Goal: Transaction & Acquisition: Purchase product/service

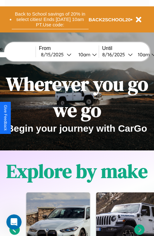
click at [50, 19] on button "Back to School savings of 20% in select cities! Ends 9/1 at 10am PT. Use code:" at bounding box center [50, 20] width 77 height 20
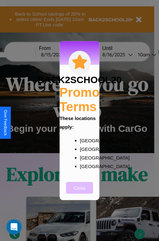
click at [79, 192] on button "Close" at bounding box center [79, 188] width 27 height 12
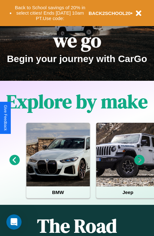
scroll to position [98, 0]
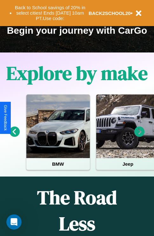
click at [14, 136] on icon at bounding box center [15, 132] width 10 height 10
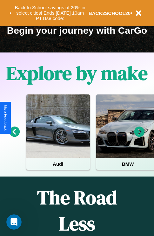
click at [14, 136] on icon at bounding box center [15, 132] width 10 height 10
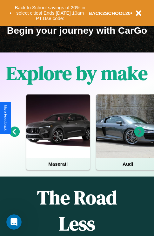
click at [140, 136] on icon at bounding box center [139, 132] width 10 height 10
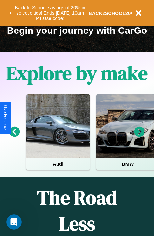
click at [14, 136] on icon at bounding box center [15, 132] width 10 height 10
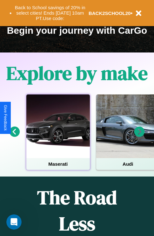
click at [58, 136] on div at bounding box center [58, 126] width 64 height 64
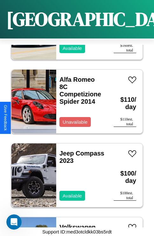
scroll to position [909, 0]
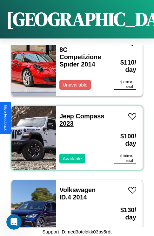
click at [65, 113] on link "Jeep Compass 2023" at bounding box center [81, 120] width 45 height 14
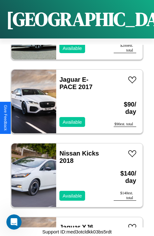
scroll to position [1573, 0]
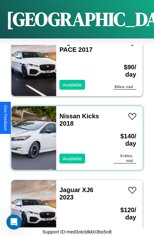
click at [75, 134] on div "Nissan Kicks 2018 Available" at bounding box center [81, 138] width 51 height 64
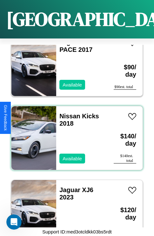
click at [75, 134] on div "Nissan Kicks 2018 Available" at bounding box center [81, 138] width 51 height 64
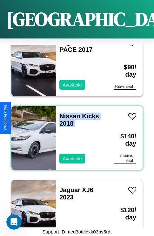
click at [75, 134] on div "Nissan Kicks 2018 Available" at bounding box center [81, 138] width 51 height 64
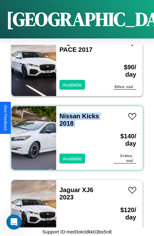
click at [75, 134] on div "Nissan Kicks 2018 Available" at bounding box center [81, 138] width 51 height 64
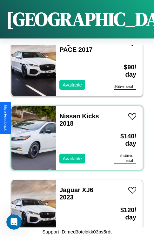
click at [75, 134] on div "Nissan Kicks 2018 Available" at bounding box center [81, 138] width 51 height 64
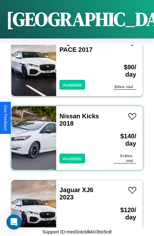
click at [75, 134] on div "Nissan Kicks 2018 Available" at bounding box center [81, 138] width 51 height 64
click at [68, 113] on link "Nissan Kicks 2018" at bounding box center [79, 120] width 40 height 14
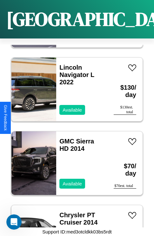
scroll to position [2532, 0]
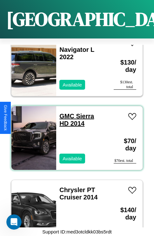
click at [65, 113] on link "GMC Sierra HD 2014" at bounding box center [76, 120] width 35 height 14
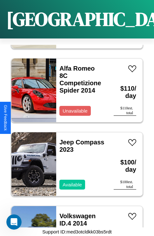
scroll to position [835, 0]
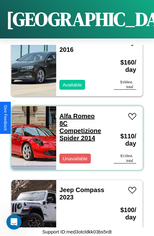
click at [75, 113] on link "Alfa Romeo 8C Competizione Spider 2014" at bounding box center [80, 127] width 42 height 29
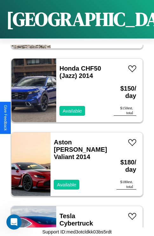
scroll to position [4375, 0]
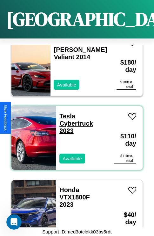
click at [65, 113] on link "Tesla Cybertruck 2023" at bounding box center [76, 124] width 34 height 22
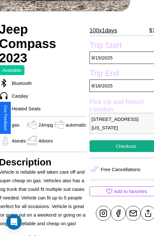
scroll to position [101, 27]
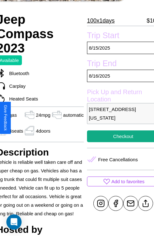
click at [118, 118] on p "4779 Sunset Boulevard Los Angeles California 10608 United States" at bounding box center [123, 113] width 72 height 21
click at [118, 118] on p "[STREET_ADDRESS][US_STATE]" at bounding box center [123, 113] width 72 height 21
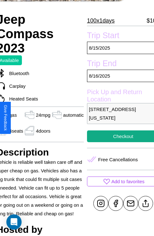
click at [118, 118] on p "[STREET_ADDRESS][US_STATE]" at bounding box center [123, 113] width 72 height 21
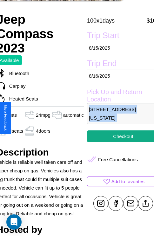
click at [118, 118] on p "[STREET_ADDRESS][US_STATE]" at bounding box center [123, 113] width 72 height 21
click at [118, 118] on p "4779 Sunset Boulevard Los Angeles California 10608 United States" at bounding box center [123, 113] width 72 height 21
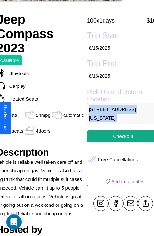
click at [118, 118] on p "4779 Sunset Boulevard Los Angeles California 10608 United States" at bounding box center [123, 113] width 72 height 21
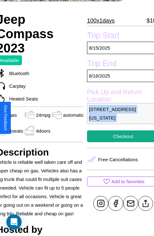
click at [118, 118] on p "4779 Sunset Boulevard Los Angeles California 10608 United States" at bounding box center [123, 113] width 72 height 21
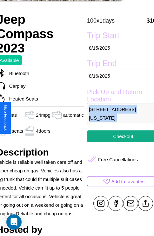
click at [118, 118] on p "4779 Sunset Boulevard Los Angeles California 10608 United States" at bounding box center [123, 113] width 72 height 21
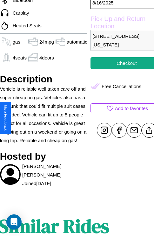
scroll to position [175, 23]
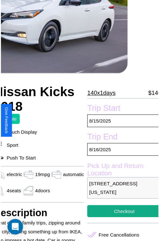
scroll to position [70, 31]
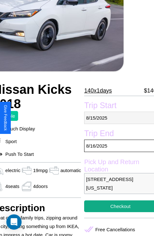
click at [118, 118] on p "8 / 15 / 2025" at bounding box center [120, 118] width 72 height 12
select select "*"
select select "****"
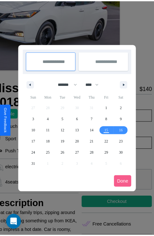
scroll to position [0, 31]
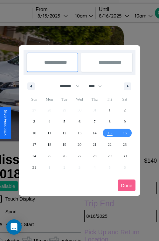
click at [61, 16] on div at bounding box center [79, 120] width 159 height 241
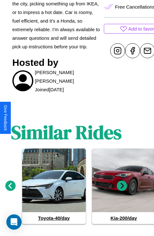
scroll to position [310, 10]
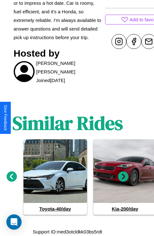
click at [123, 177] on icon at bounding box center [123, 176] width 10 height 10
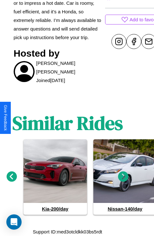
click at [123, 177] on icon at bounding box center [123, 176] width 10 height 10
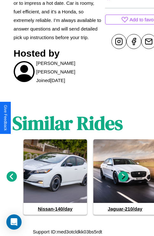
click at [11, 177] on icon at bounding box center [12, 176] width 10 height 10
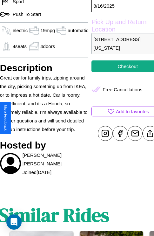
scroll to position [158, 31]
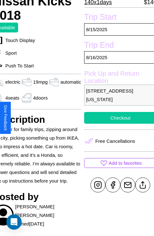
click at [118, 118] on button "Checkout" at bounding box center [120, 118] width 72 height 12
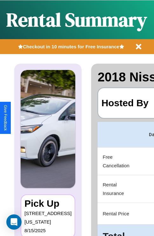
scroll to position [0, 120]
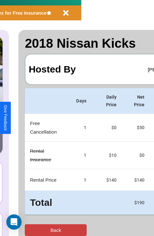
click at [31, 230] on button "Back" at bounding box center [56, 230] width 62 height 12
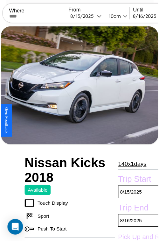
scroll to position [70, 31]
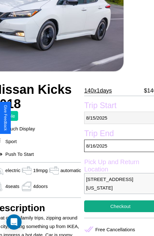
click at [118, 118] on p "8 / 15 / 2025" at bounding box center [120, 118] width 72 height 12
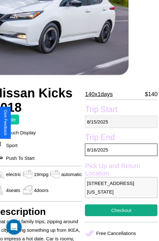
select select "*"
select select "****"
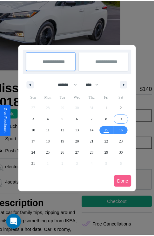
scroll to position [0, 31]
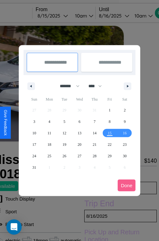
click at [61, 16] on div at bounding box center [79, 120] width 159 height 241
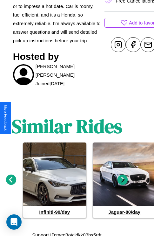
scroll to position [310, 10]
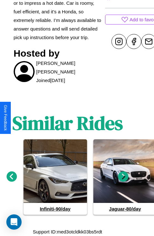
click at [123, 177] on icon at bounding box center [123, 176] width 10 height 10
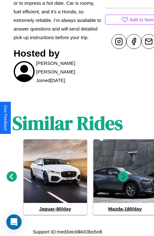
click at [123, 177] on icon at bounding box center [123, 176] width 10 height 10
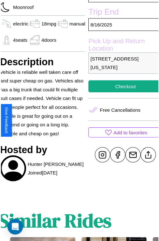
scroll to position [203, 25]
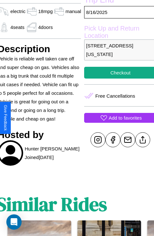
click at [118, 118] on p "Add to favorites" at bounding box center [125, 117] width 33 height 9
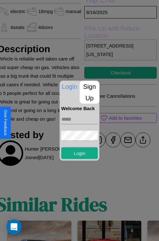
click at [89, 92] on p "Sign Up" at bounding box center [90, 91] width 20 height 23
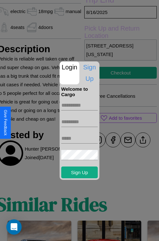
click at [79, 105] on input "text" at bounding box center [79, 105] width 37 height 10
type input "****"
click at [79, 121] on input "text" at bounding box center [79, 122] width 37 height 10
type input "*****"
click at [79, 138] on input "text" at bounding box center [79, 138] width 37 height 10
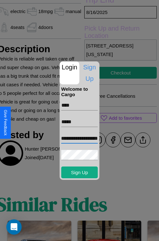
scroll to position [0, 18]
type input "**********"
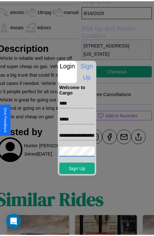
scroll to position [0, 0]
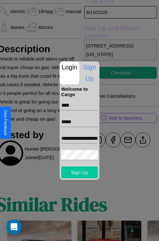
click at [79, 172] on button "Sign Up" at bounding box center [79, 172] width 37 height 12
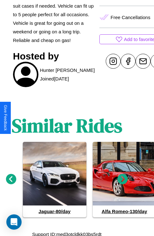
scroll to position [285, 10]
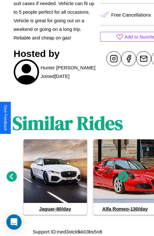
click at [123, 177] on icon at bounding box center [123, 176] width 10 height 10
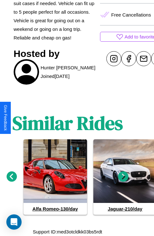
click at [123, 177] on icon at bounding box center [123, 176] width 10 height 10
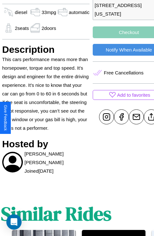
scroll to position [239, 22]
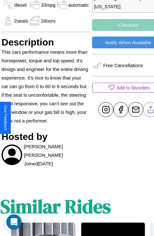
click at [151, 111] on line at bounding box center [151, 108] width 0 height 4
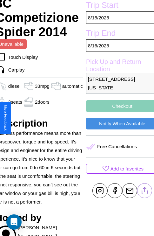
scroll to position [154, 28]
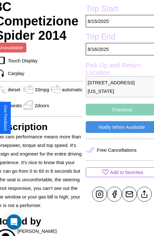
click at [118, 115] on button "Checkout" at bounding box center [122, 110] width 72 height 12
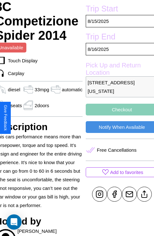
click at [118, 115] on button "Checkout" at bounding box center [122, 110] width 72 height 12
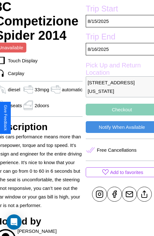
click at [118, 115] on button "Checkout" at bounding box center [122, 110] width 72 height 12
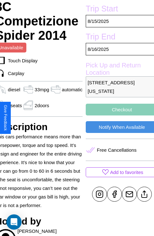
click at [118, 115] on button "Checkout" at bounding box center [122, 110] width 72 height 12
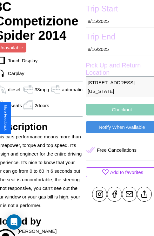
click at [118, 115] on button "Checkout" at bounding box center [122, 110] width 72 height 12
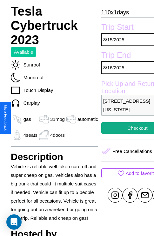
scroll to position [197, 20]
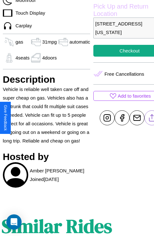
click at [152, 118] on line at bounding box center [152, 116] width 0 height 4
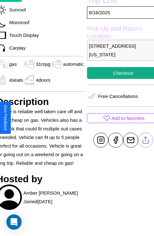
scroll to position [175, 27]
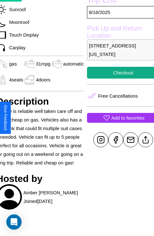
click at [118, 118] on p "Add to favorites" at bounding box center [128, 117] width 33 height 9
